Goal: Task Accomplishment & Management: Manage account settings

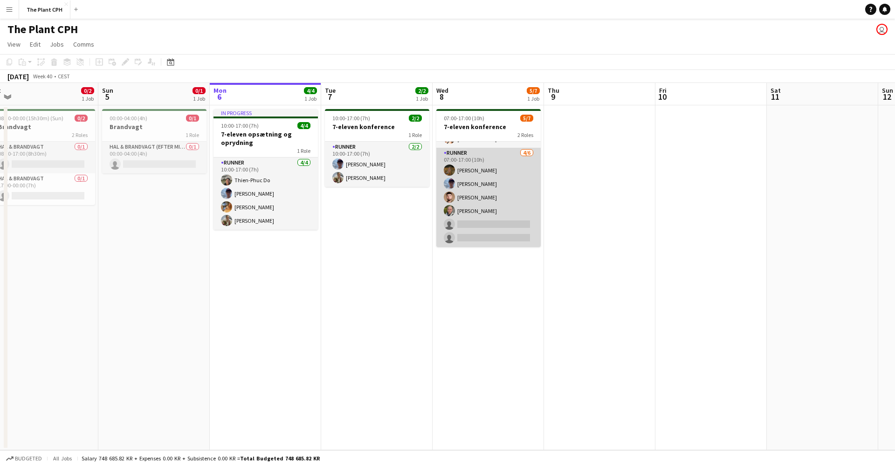
scroll to position [26, 0]
click at [483, 202] on app-card-role "Runner [DATE] 07:00-17:00 (10h) [PERSON_NAME] [PERSON_NAME] [PERSON_NAME] [PERS…" at bounding box center [489, 197] width 104 height 99
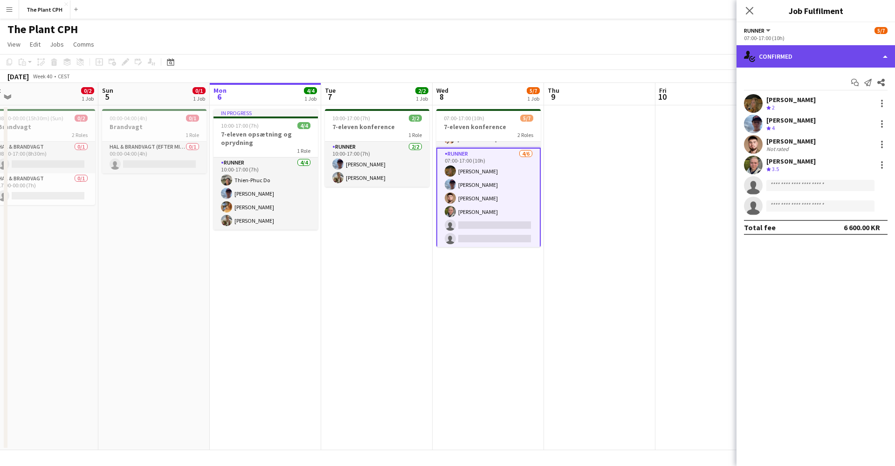
click at [830, 49] on div "single-neutral-actions-check-2 Confirmed" at bounding box center [816, 56] width 159 height 22
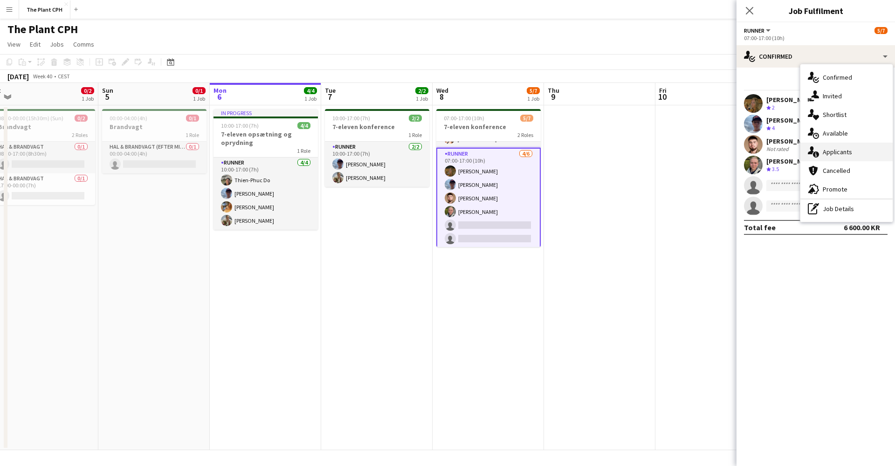
click at [817, 148] on icon "single-neutral-actions-information" at bounding box center [813, 151] width 11 height 11
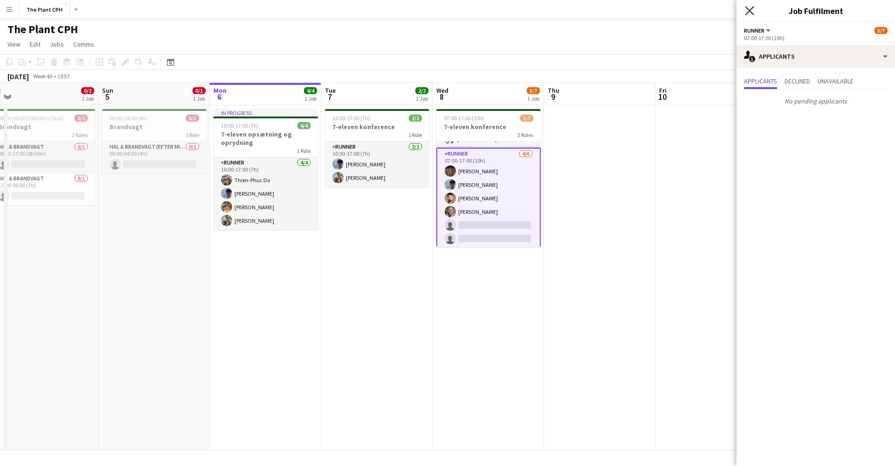
click at [748, 7] on icon "Close pop-in" at bounding box center [749, 10] width 9 height 9
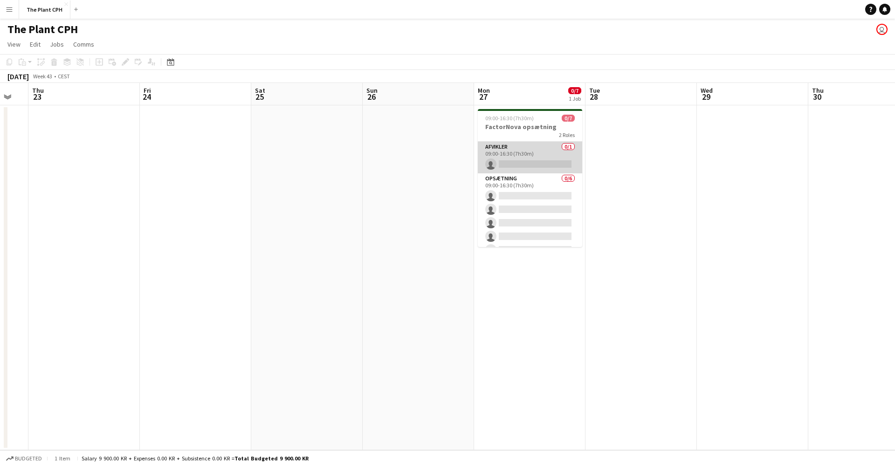
click at [565, 162] on app-card-role "Afvikler 0/1 09:00-16:30 (7h30m) single-neutral-actions" at bounding box center [530, 158] width 104 height 32
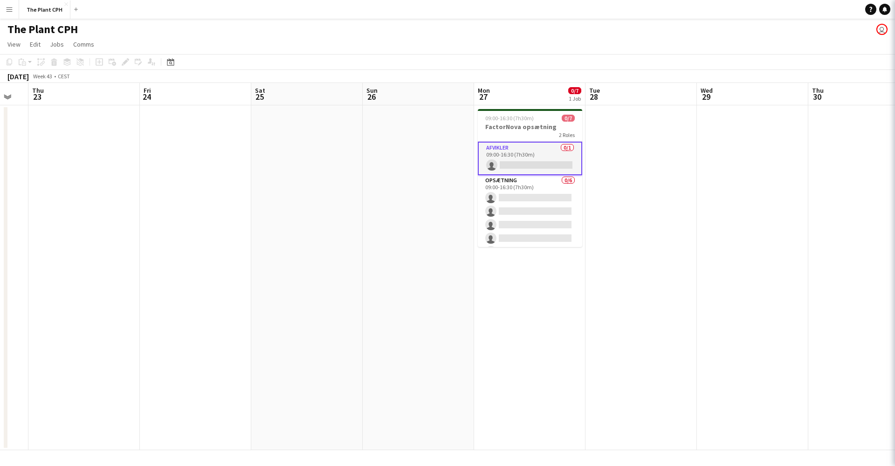
scroll to position [0, 305]
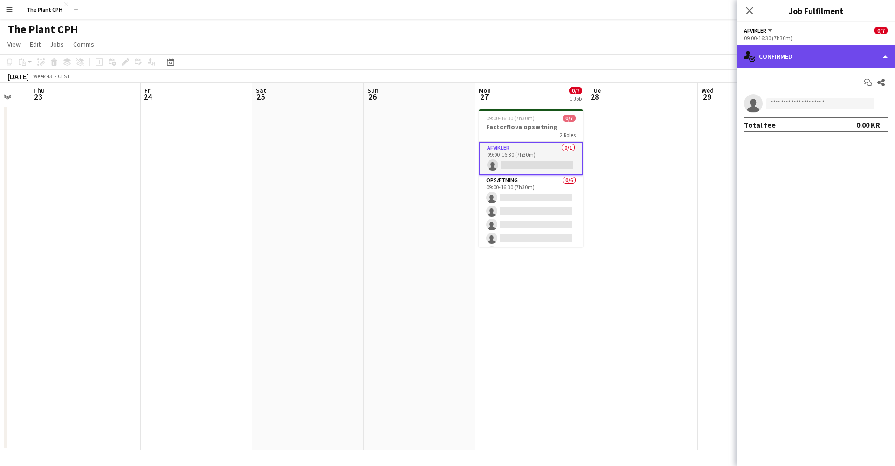
click at [797, 59] on div "single-neutral-actions-check-2 Confirmed" at bounding box center [816, 56] width 159 height 22
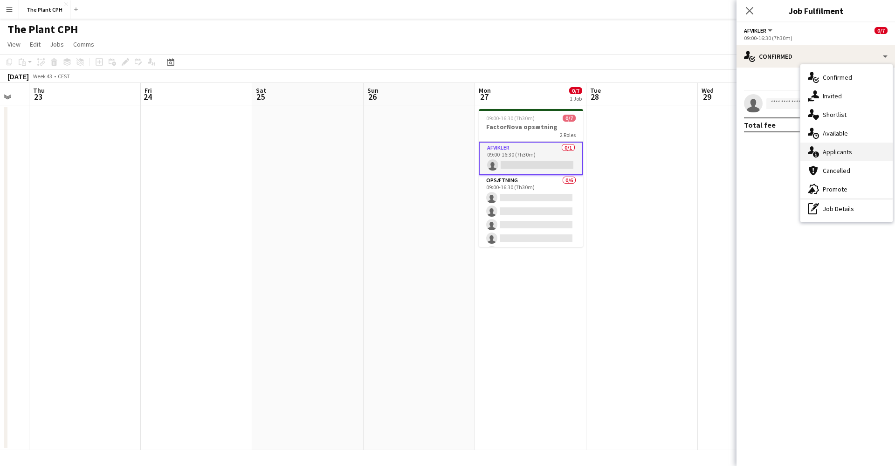
click at [828, 148] on span "Applicants" at bounding box center [837, 152] width 29 height 8
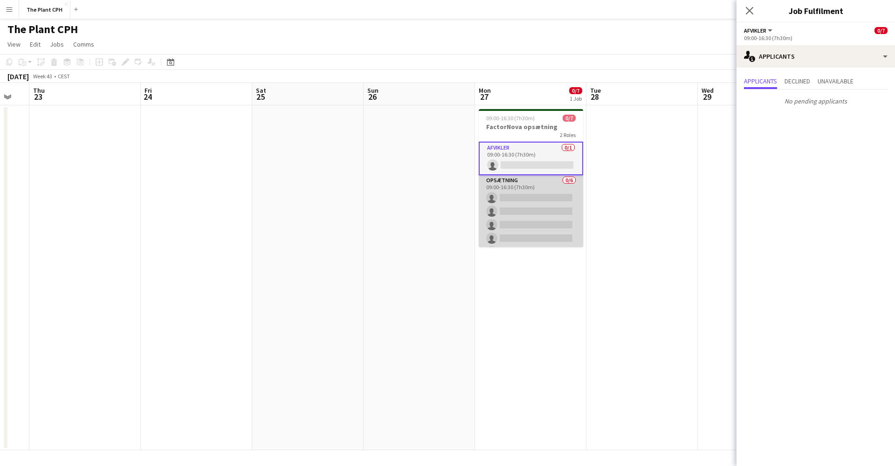
scroll to position [0, 0]
click at [540, 209] on app-card-role "Opsætning 0/6 09:00-16:30 (7h30m) single-neutral-actions single-neutral-actions…" at bounding box center [531, 224] width 104 height 99
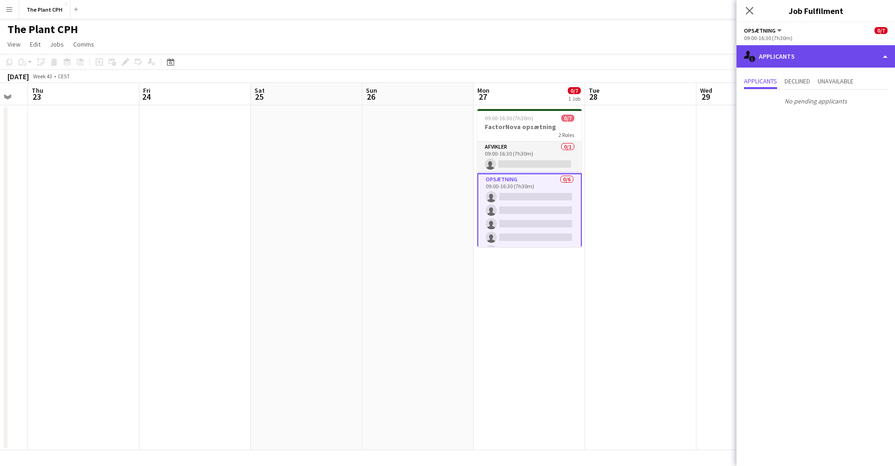
click at [827, 53] on div "single-neutral-actions-information Applicants" at bounding box center [816, 56] width 159 height 22
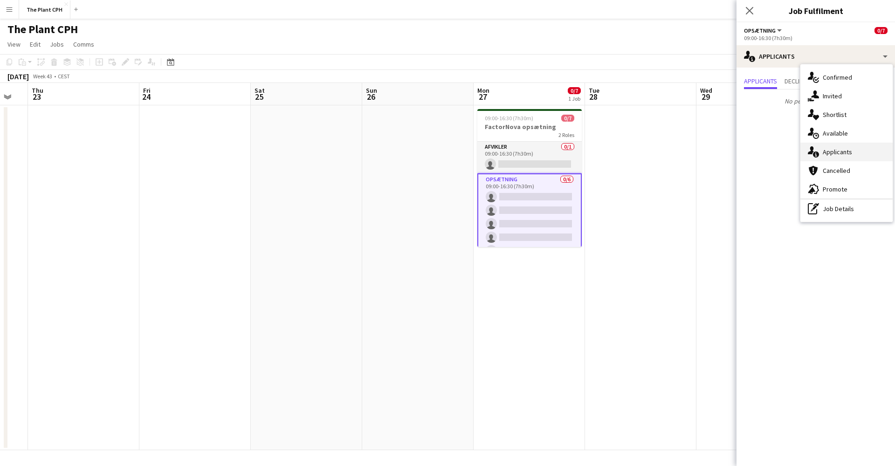
scroll to position [0, 0]
click at [834, 148] on span "Applicants" at bounding box center [837, 152] width 29 height 8
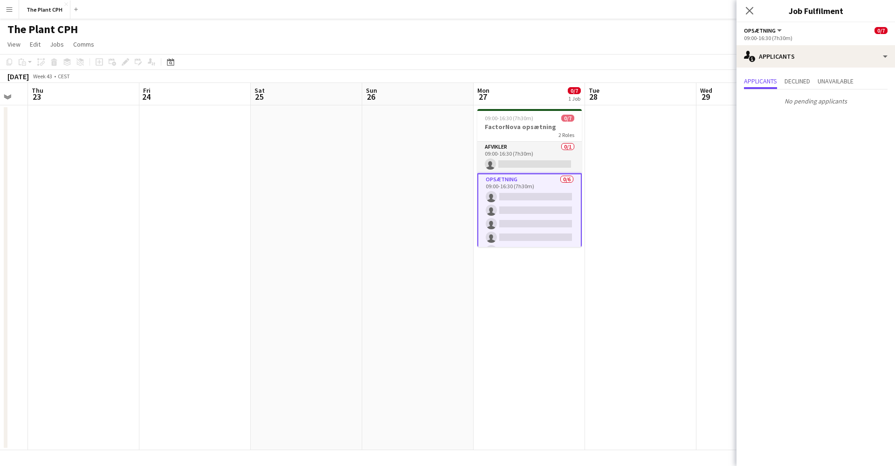
scroll to position [0, 0]
click at [752, 6] on app-icon "Close pop-in" at bounding box center [750, 11] width 14 height 14
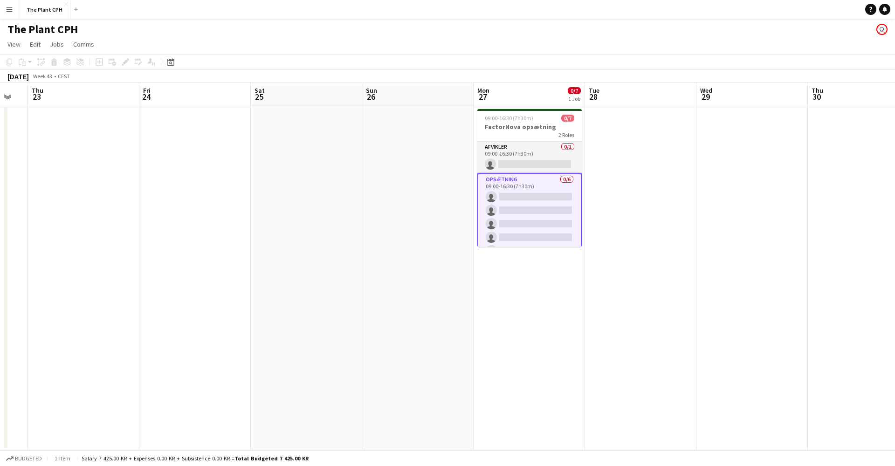
click at [606, 179] on app-date-cell at bounding box center [640, 277] width 111 height 345
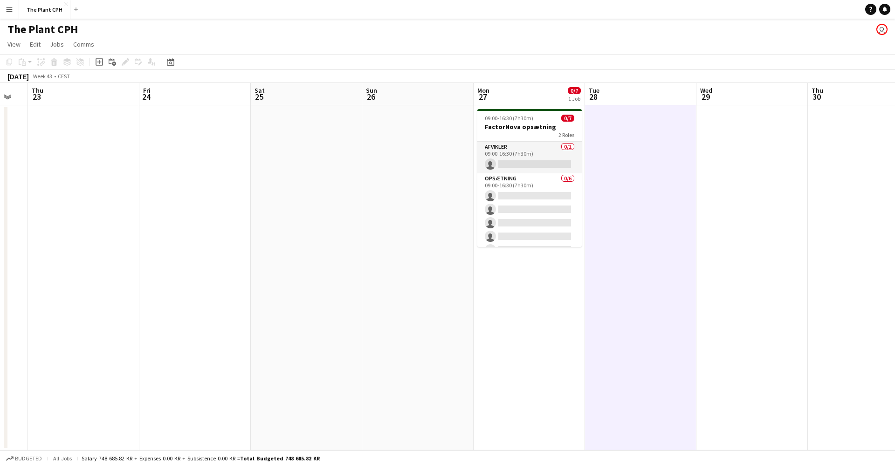
scroll to position [0, 306]
click at [9, 8] on app-icon "Menu" at bounding box center [9, 9] width 7 height 7
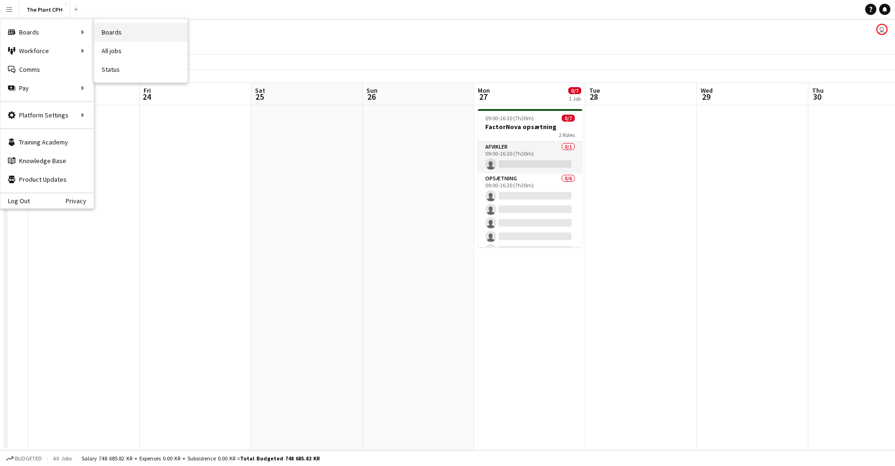
click at [112, 31] on link "Boards" at bounding box center [140, 32] width 93 height 19
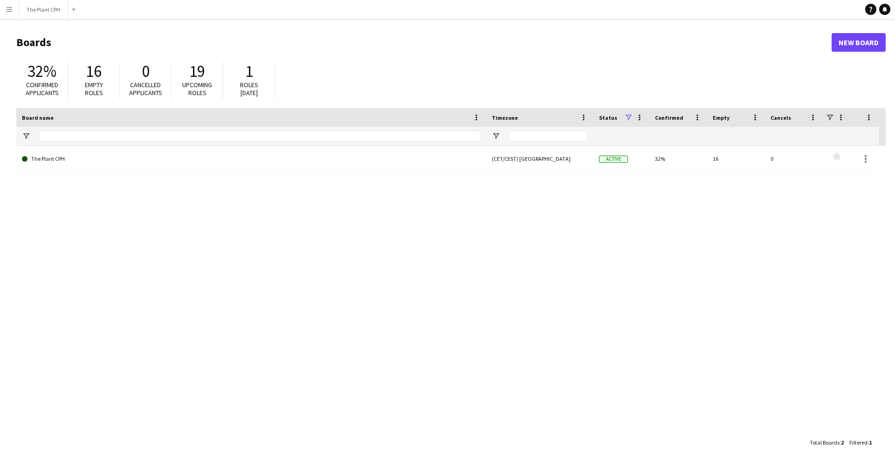
click at [10, 14] on button "Menu" at bounding box center [9, 9] width 19 height 19
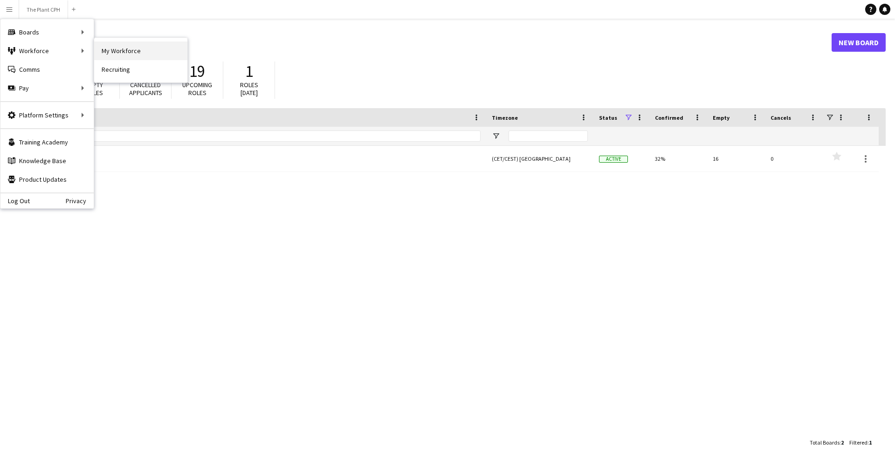
click at [153, 46] on link "My Workforce" at bounding box center [140, 51] width 93 height 19
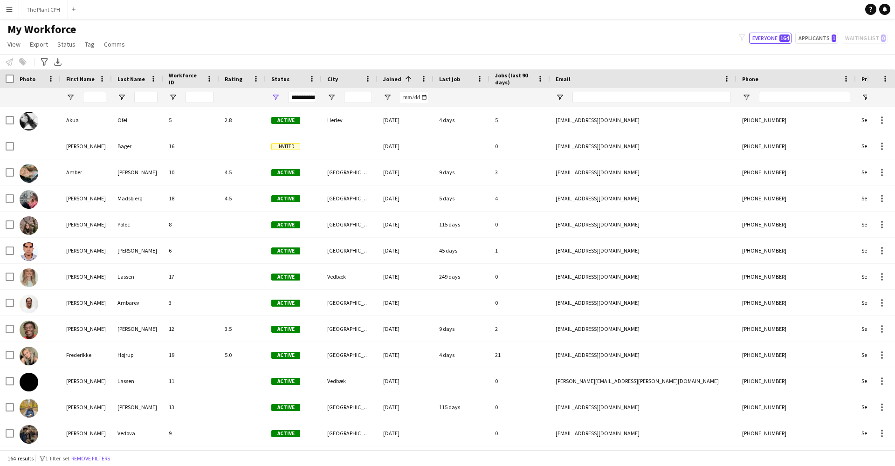
click at [11, 7] on app-icon "Menu" at bounding box center [9, 9] width 7 height 7
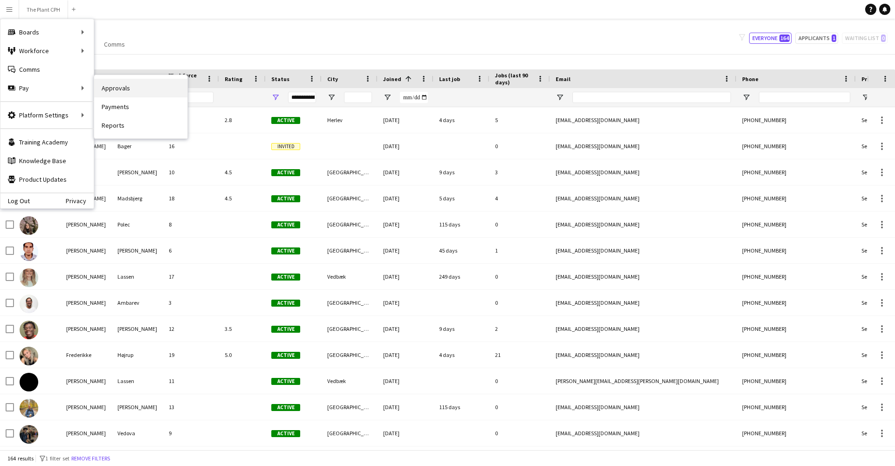
click at [133, 92] on link "Approvals" at bounding box center [140, 88] width 93 height 19
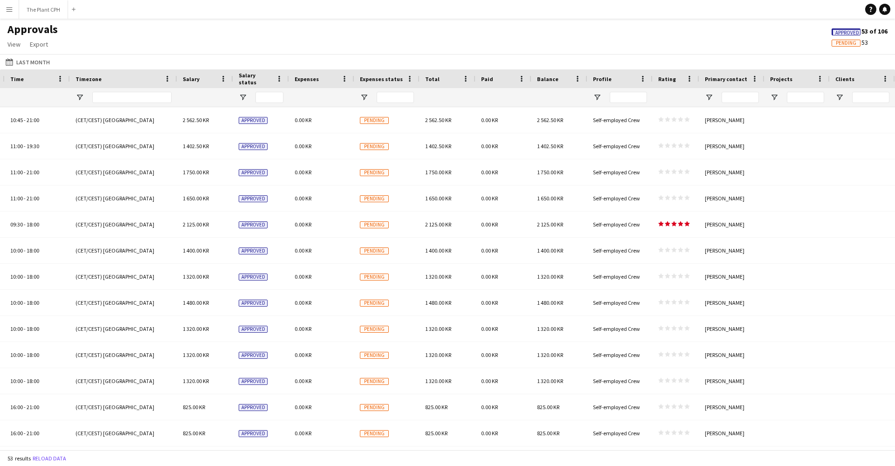
click at [9, 6] on app-icon "Menu" at bounding box center [9, 9] width 7 height 7
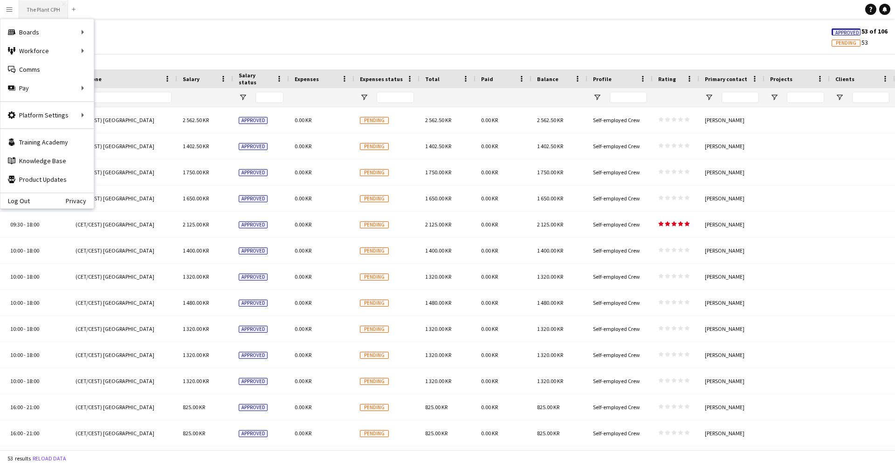
click at [44, 14] on button "The Plant CPH Close" at bounding box center [43, 9] width 49 height 18
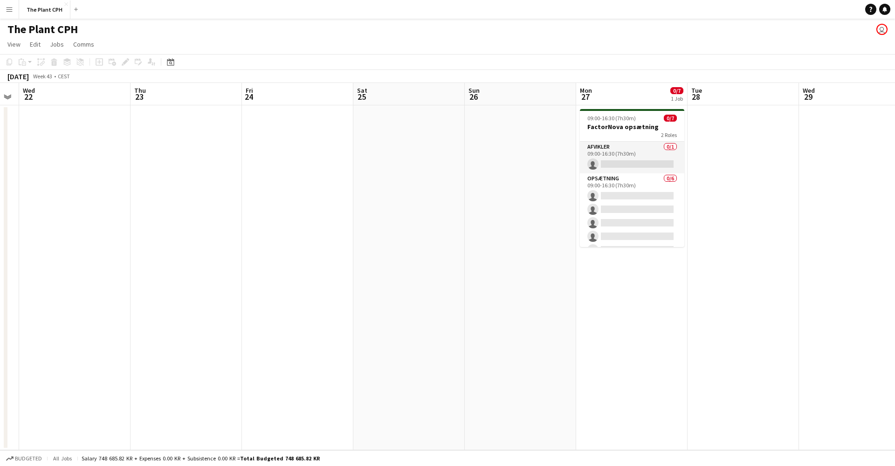
scroll to position [0, 322]
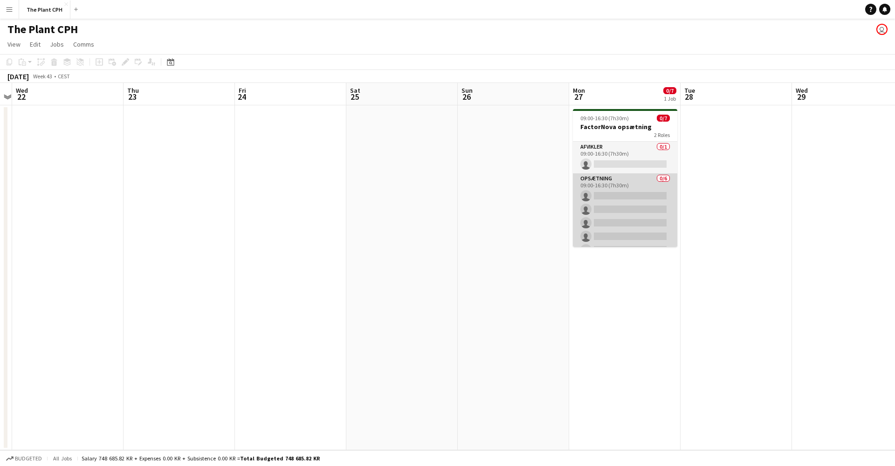
click at [643, 213] on app-card-role "Opsætning 0/6 09:00-16:30 (7h30m) single-neutral-actions single-neutral-actions…" at bounding box center [625, 222] width 104 height 99
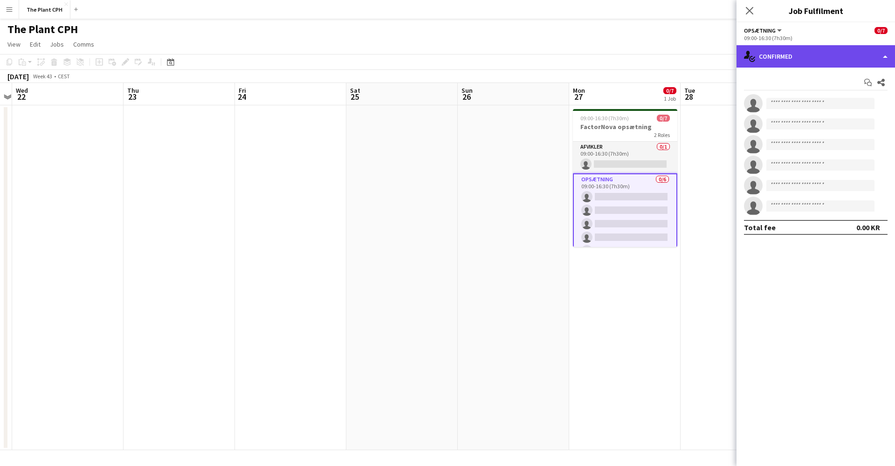
click at [793, 58] on div "single-neutral-actions-check-2 Confirmed" at bounding box center [816, 56] width 159 height 22
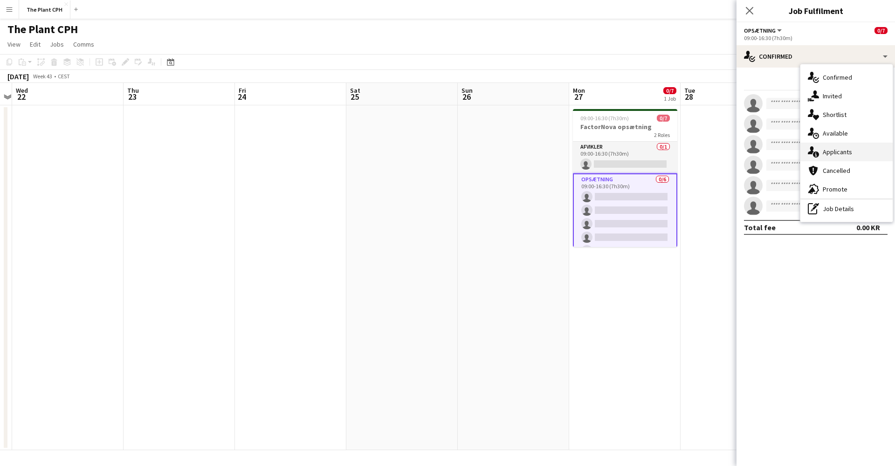
click at [819, 146] on div "single-neutral-actions-information Applicants" at bounding box center [847, 152] width 92 height 19
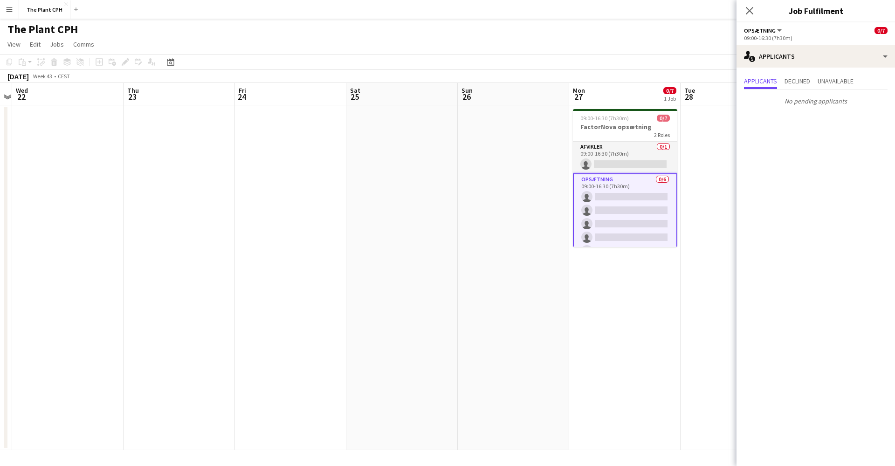
click at [716, 162] on app-date-cell at bounding box center [736, 277] width 111 height 345
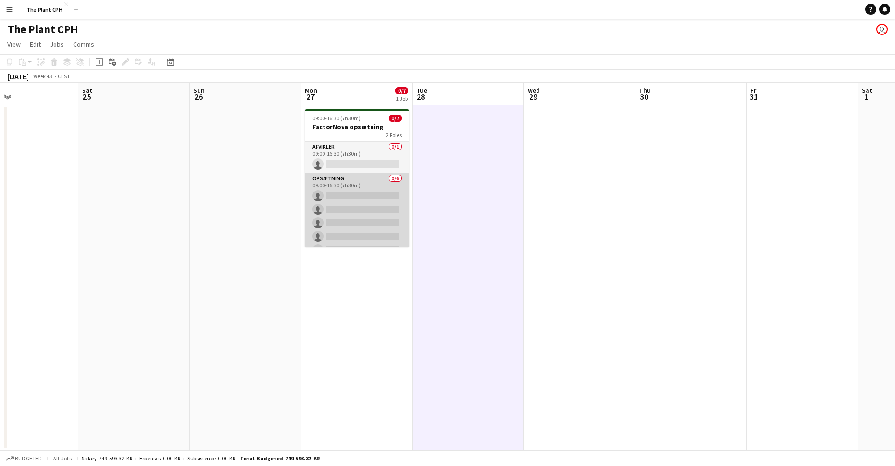
scroll to position [0, 0]
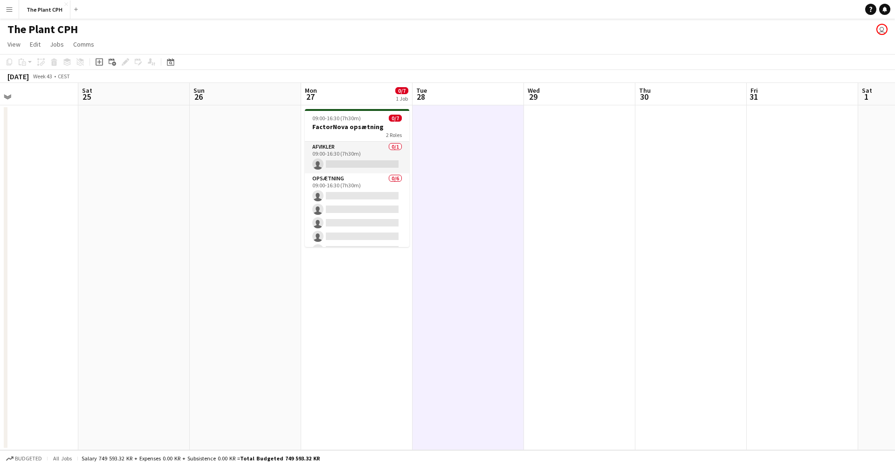
click at [412, 43] on app-page-menu "View Day view expanded Day view collapsed Month view Date picker Jump to [DATE]…" at bounding box center [447, 45] width 895 height 18
